Goal: Communication & Community: Answer question/provide support

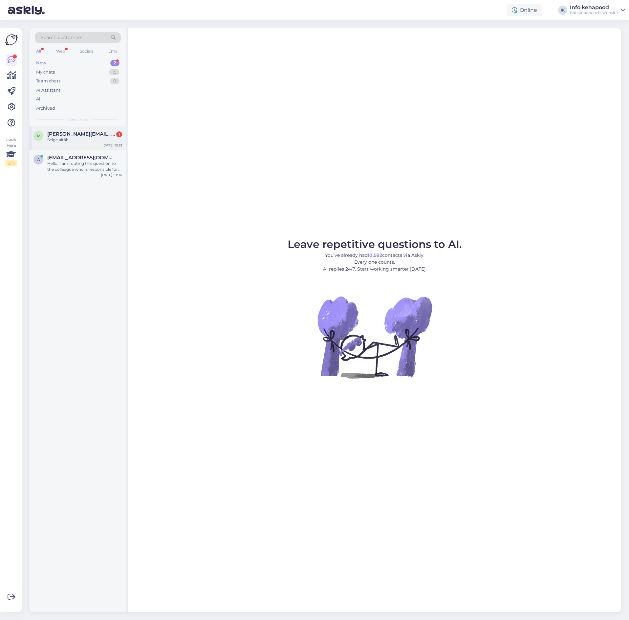
click at [93, 135] on span "[PERSON_NAME][EMAIL_ADDRESS][DOMAIN_NAME]" at bounding box center [81, 134] width 68 height 6
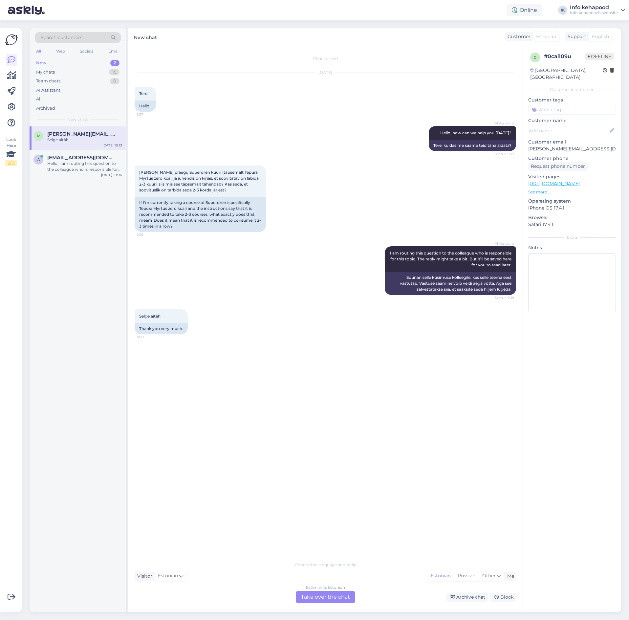
click at [333, 596] on div "Estonian to Estonian Take over the chat" at bounding box center [325, 597] width 59 height 12
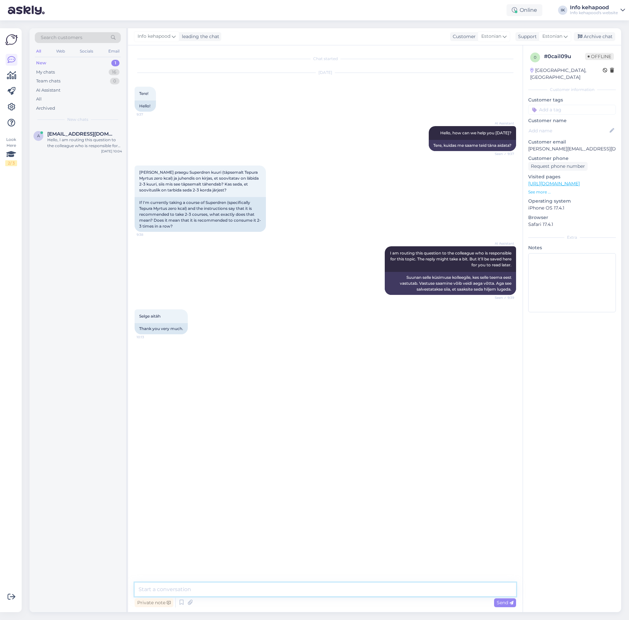
click at [330, 596] on textarea at bounding box center [326, 590] width 382 height 14
type textarea "Te"
drag, startPoint x: 171, startPoint y: 595, endPoint x: 86, endPoint y: 582, distance: 85.8
click at [86, 582] on div "Search customers All Web Socials Email New 1 My chats 16 Team chats 0 AI Assist…" at bounding box center [326, 320] width 592 height 584
type textarea "t"
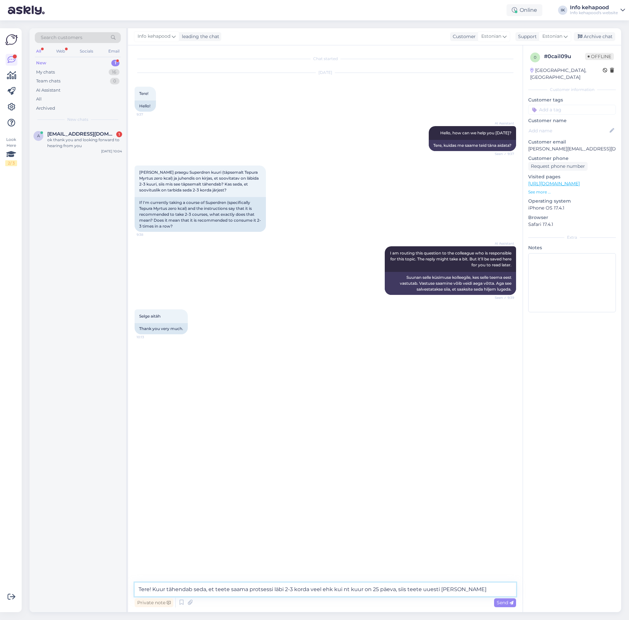
type textarea "Tere! Kuur tähendab seda, et teete saama protsessi läbi 2-3 korda veel ehk kui …"
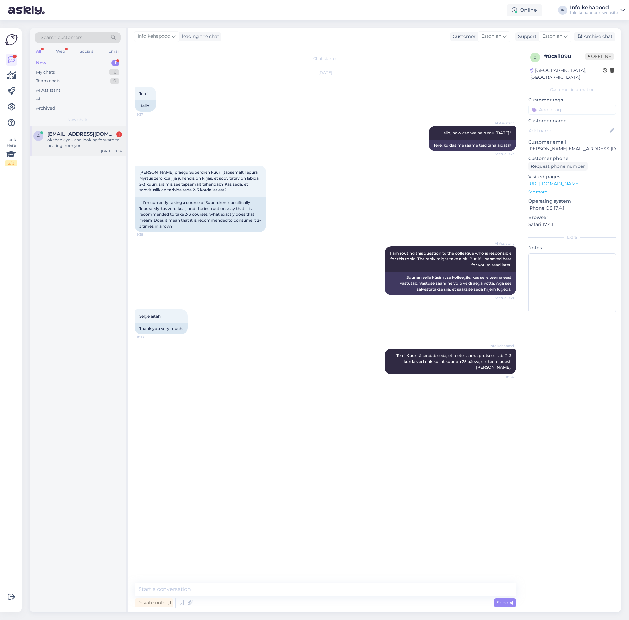
click at [94, 146] on div "ok thank you and looking forward to hearing from you" at bounding box center [84, 143] width 75 height 12
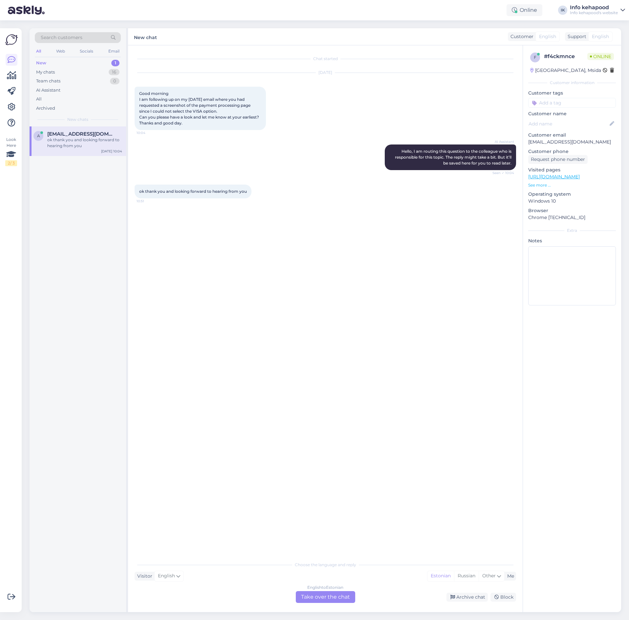
click at [73, 63] on div "New 1" at bounding box center [78, 62] width 86 height 9
click at [75, 69] on div "My chats 16" at bounding box center [78, 72] width 86 height 9
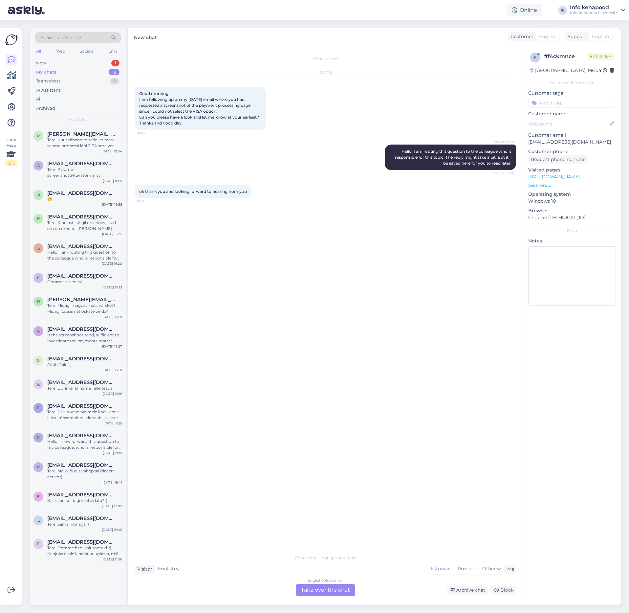
click at [80, 69] on div "My chats 16" at bounding box center [78, 72] width 86 height 9
click at [80, 65] on div "New 1" at bounding box center [78, 62] width 86 height 9
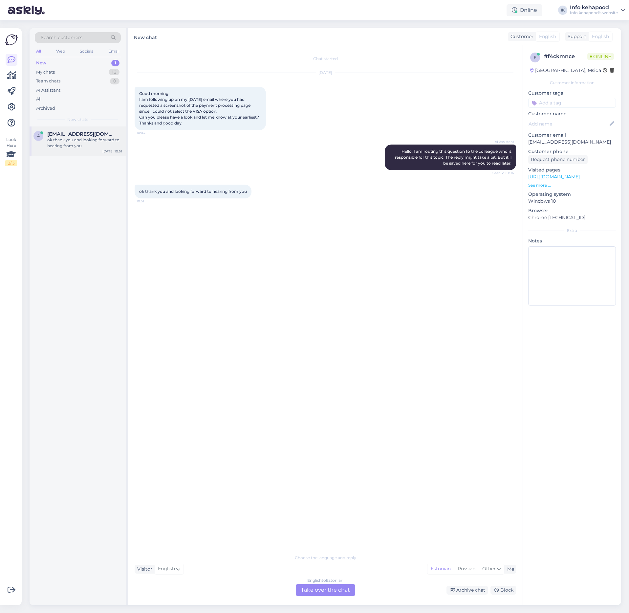
click at [85, 128] on div "a [EMAIL_ADDRESS][DOMAIN_NAME] ok thank you and looking forward to hearing from…" at bounding box center [78, 141] width 97 height 30
